Goal: Task Accomplishment & Management: Manage account settings

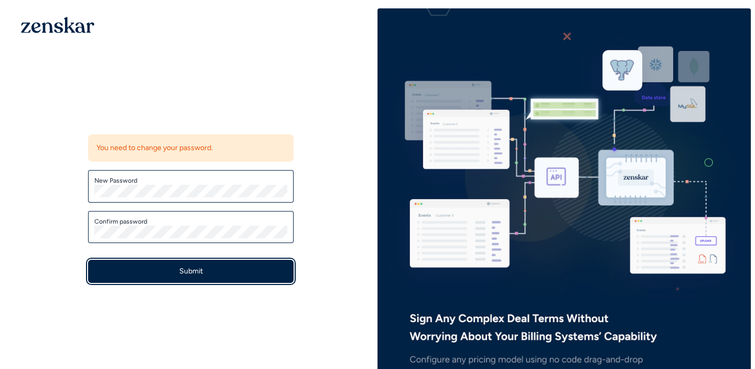
click at [205, 273] on button "Submit" at bounding box center [191, 271] width 206 height 23
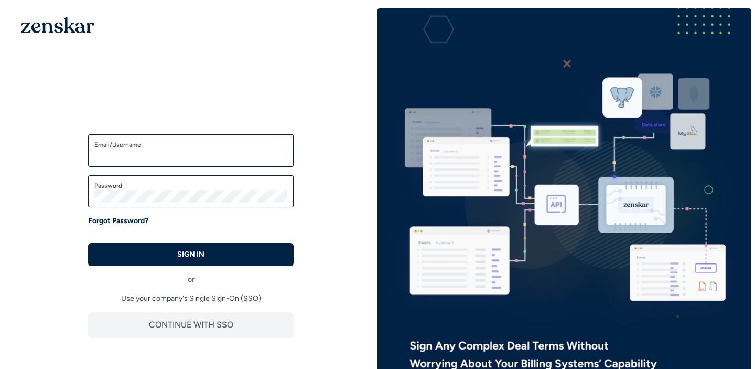
click at [141, 163] on div "Email/Username" at bounding box center [191, 150] width 206 height 33
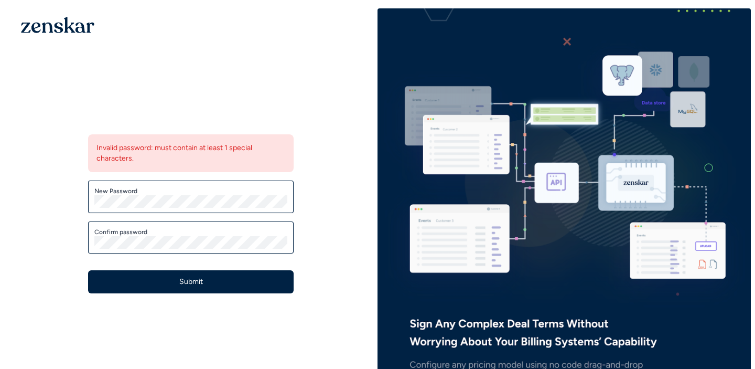
click at [190, 194] on label "New Password" at bounding box center [190, 191] width 193 height 8
click at [242, 287] on button "Submit" at bounding box center [191, 281] width 206 height 23
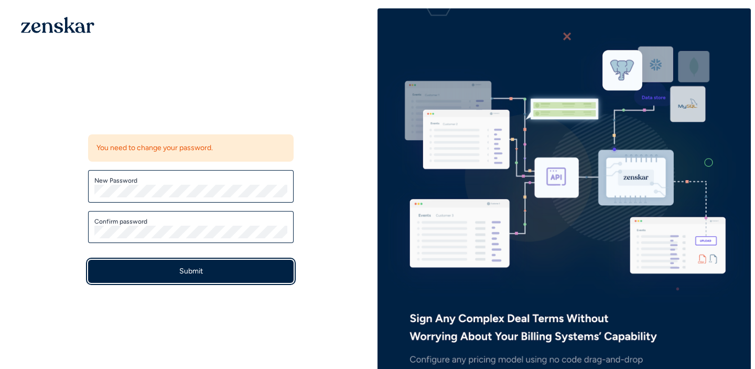
click at [194, 272] on button "Submit" at bounding box center [191, 271] width 206 height 23
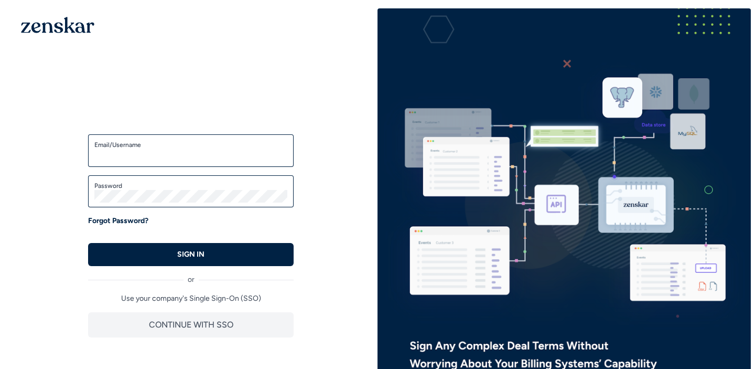
click at [166, 142] on label "Email/Username" at bounding box center [190, 145] width 193 height 8
click at [166, 149] on input "Email/Username" at bounding box center [190, 155] width 193 height 13
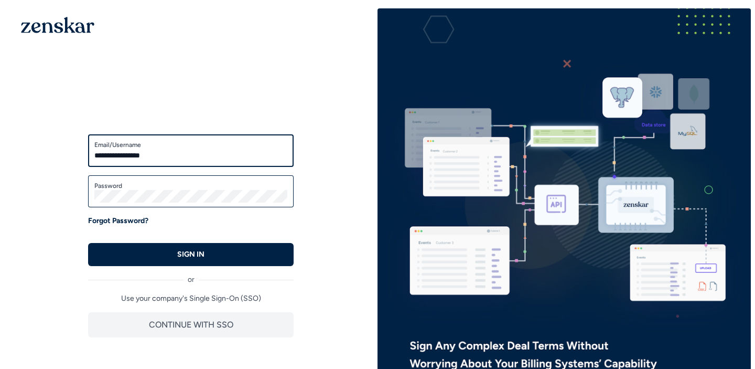
type input "**********"
click at [152, 186] on label "Password" at bounding box center [190, 186] width 193 height 8
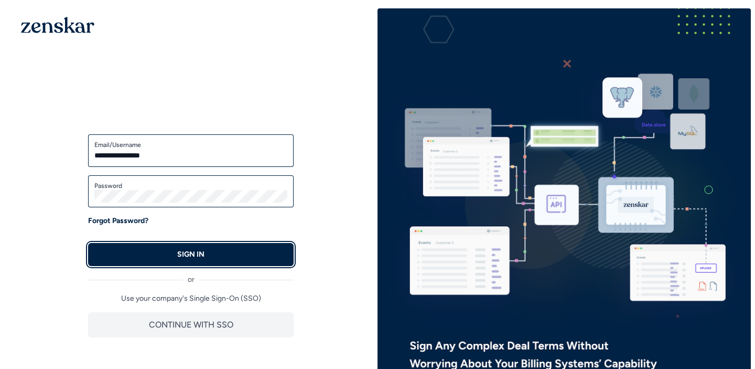
click at [179, 252] on p "SIGN IN" at bounding box center [190, 254] width 27 height 10
